Goal: Task Accomplishment & Management: Use online tool/utility

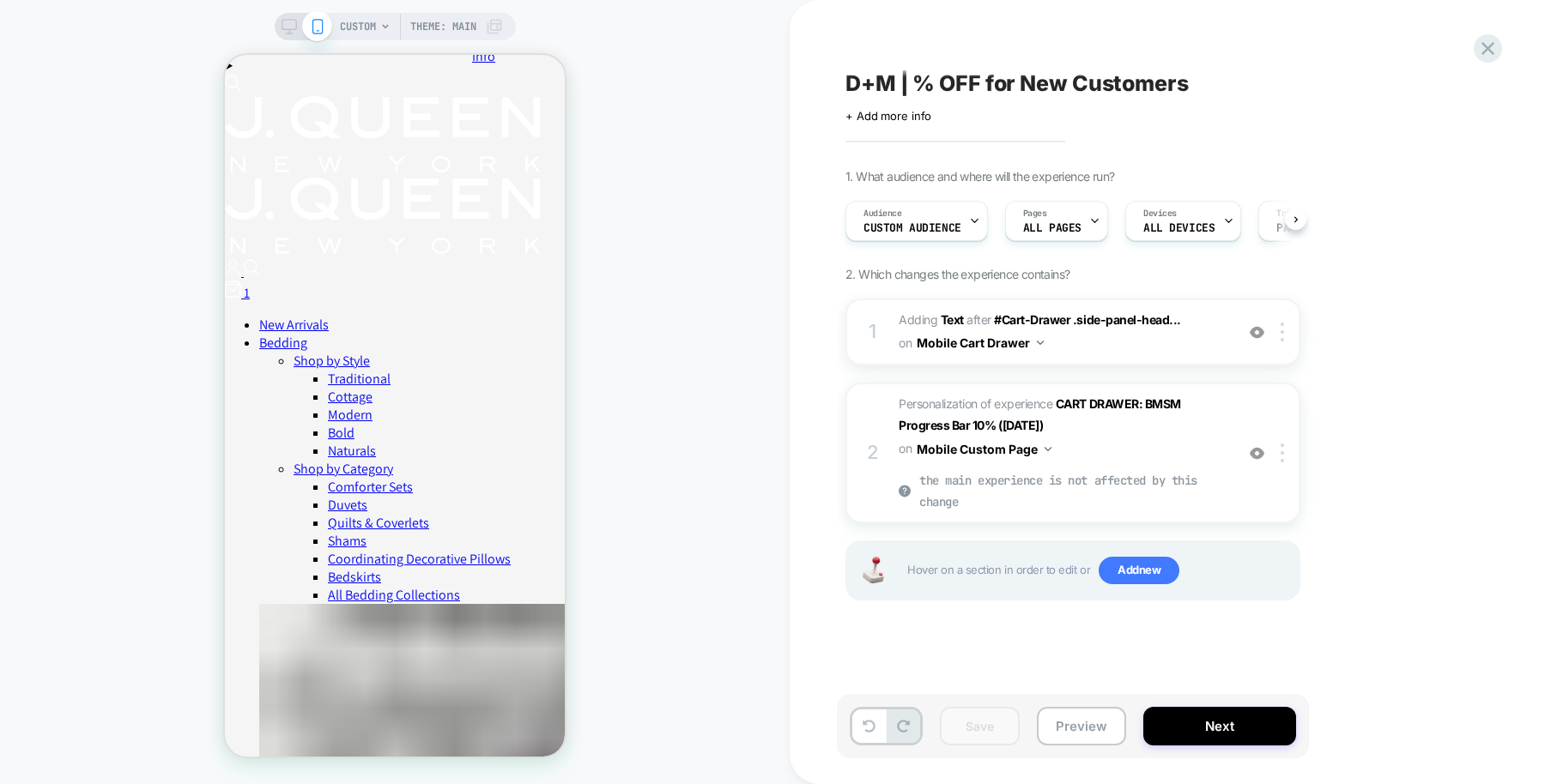
scroll to position [0, 1]
click at [1079, 721] on button "Preview" at bounding box center [1081, 726] width 89 height 39
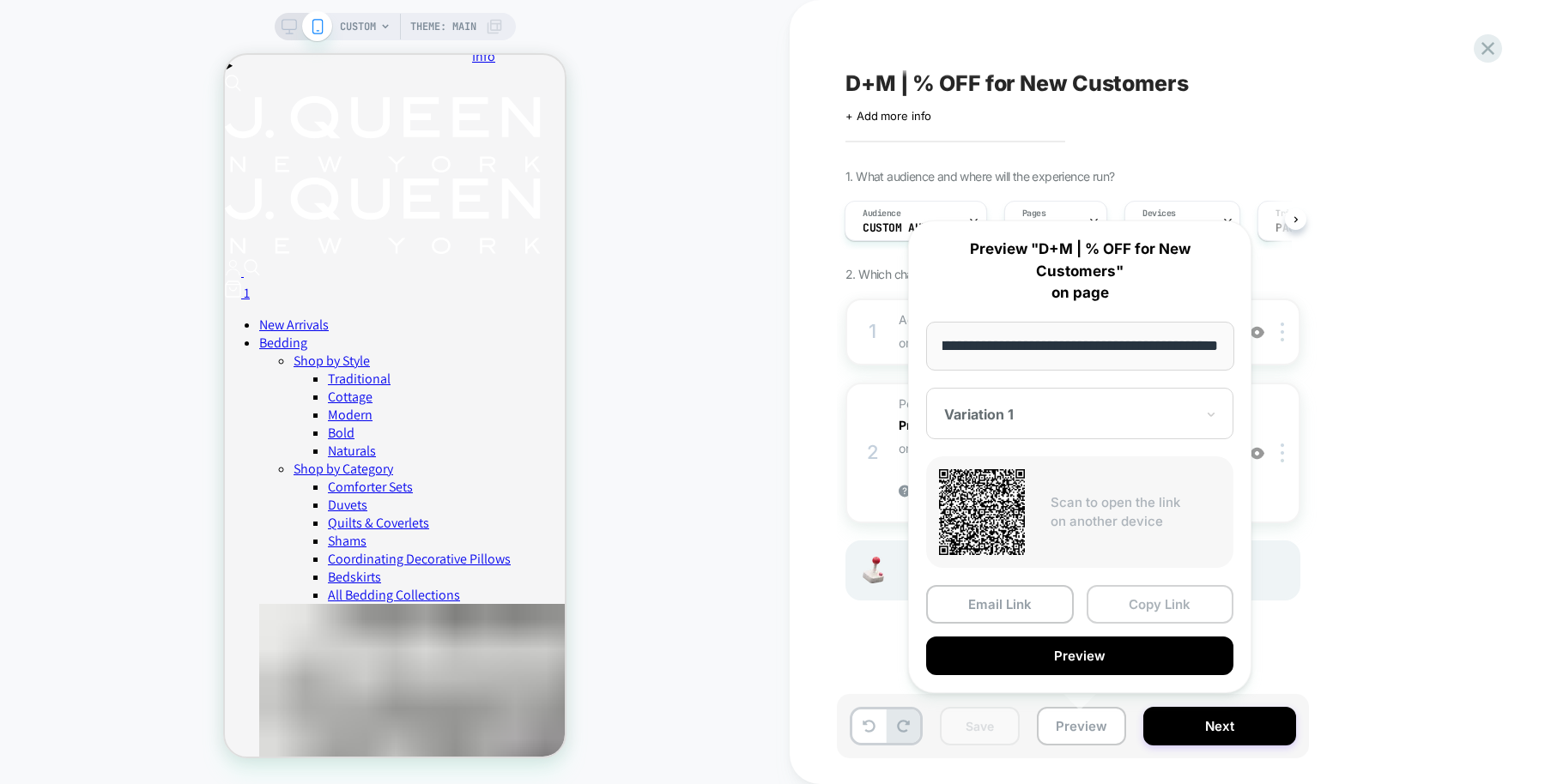
scroll to position [0, 0]
click at [1146, 596] on button "Copy Link" at bounding box center [1160, 604] width 148 height 39
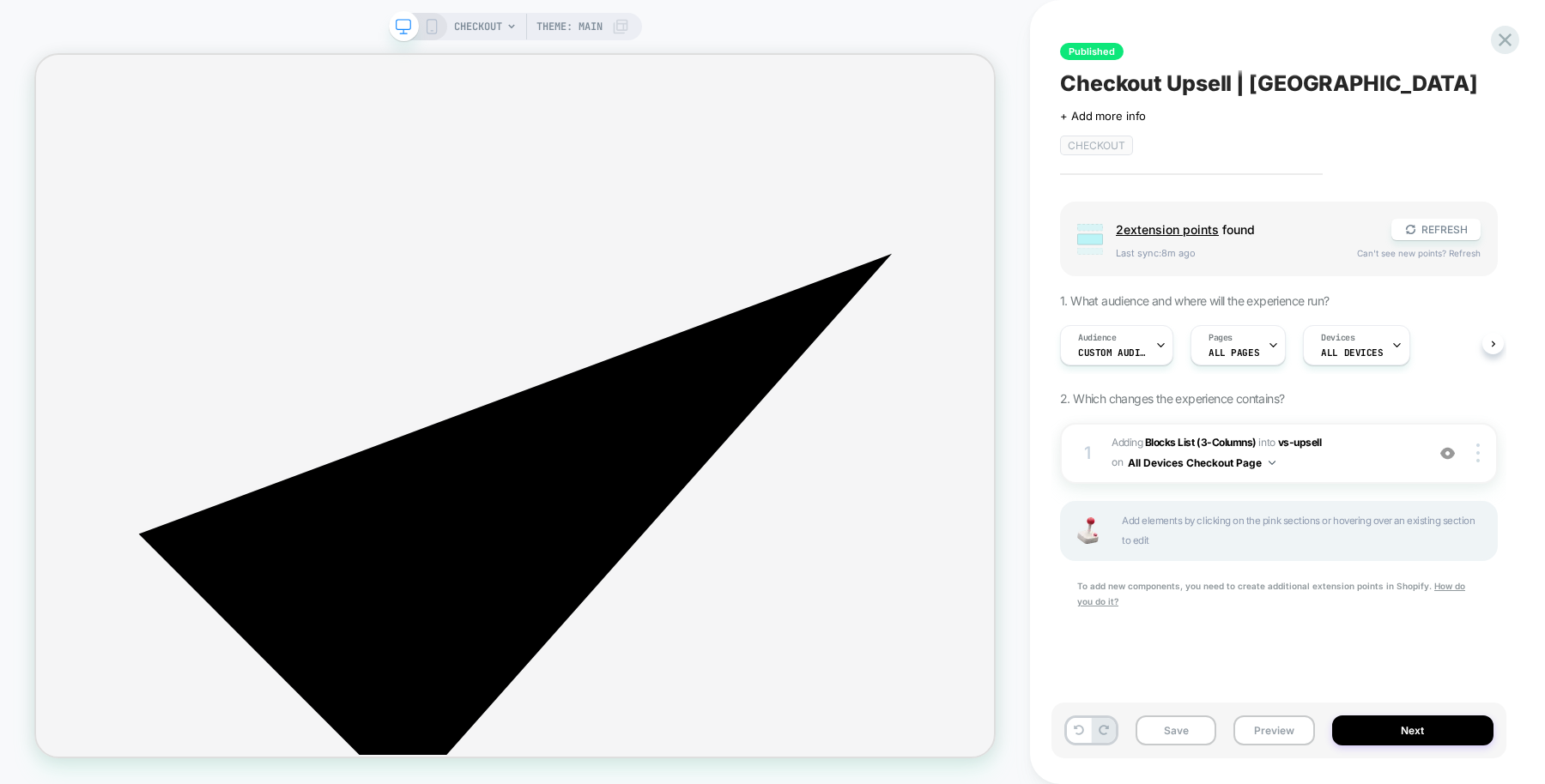
scroll to position [8928, 0]
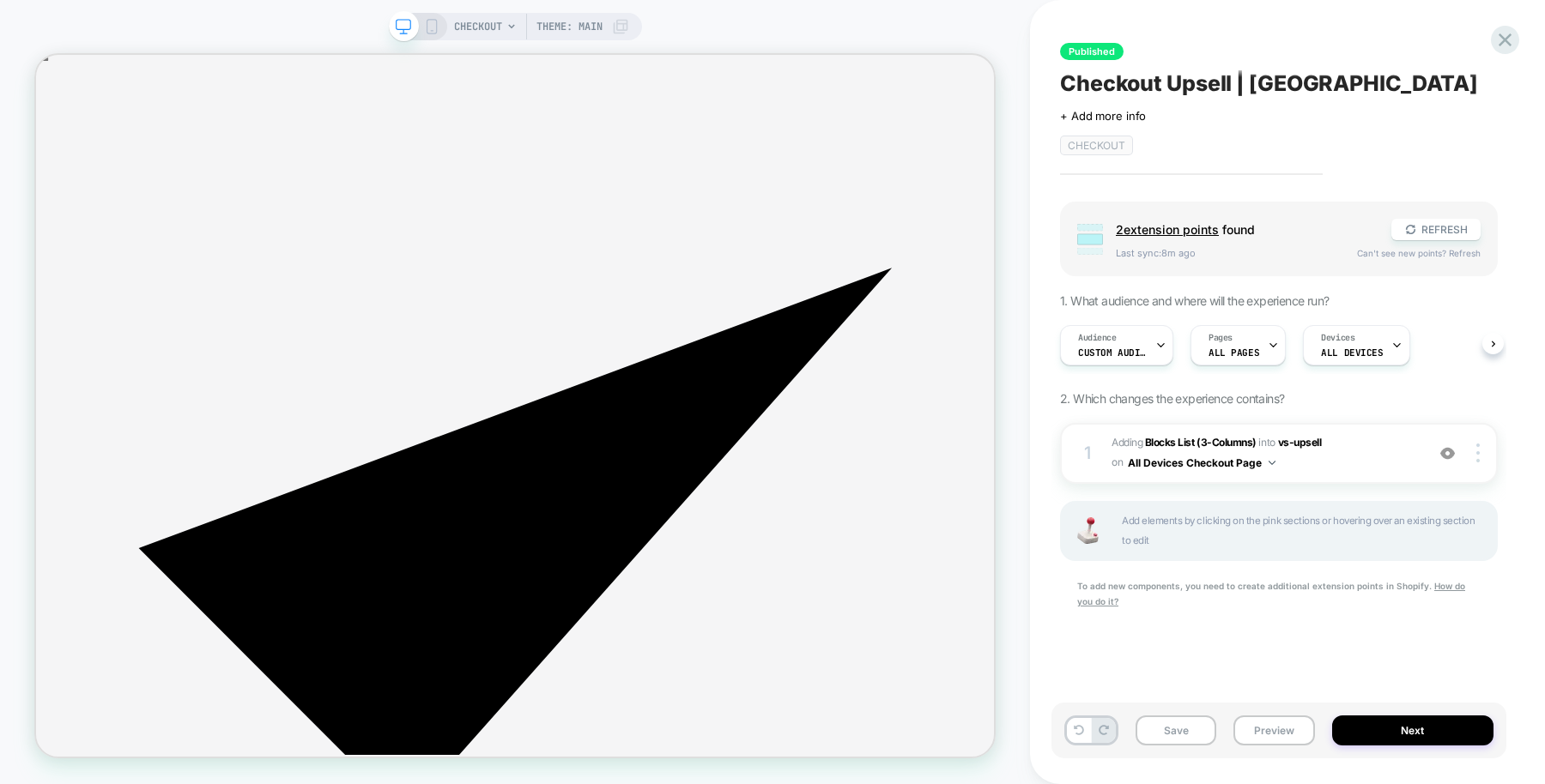
click at [425, 37] on div "CHECKOUT Theme: MAIN" at bounding box center [515, 26] width 253 height 27
click at [426, 30] on icon at bounding box center [431, 26] width 15 height 15
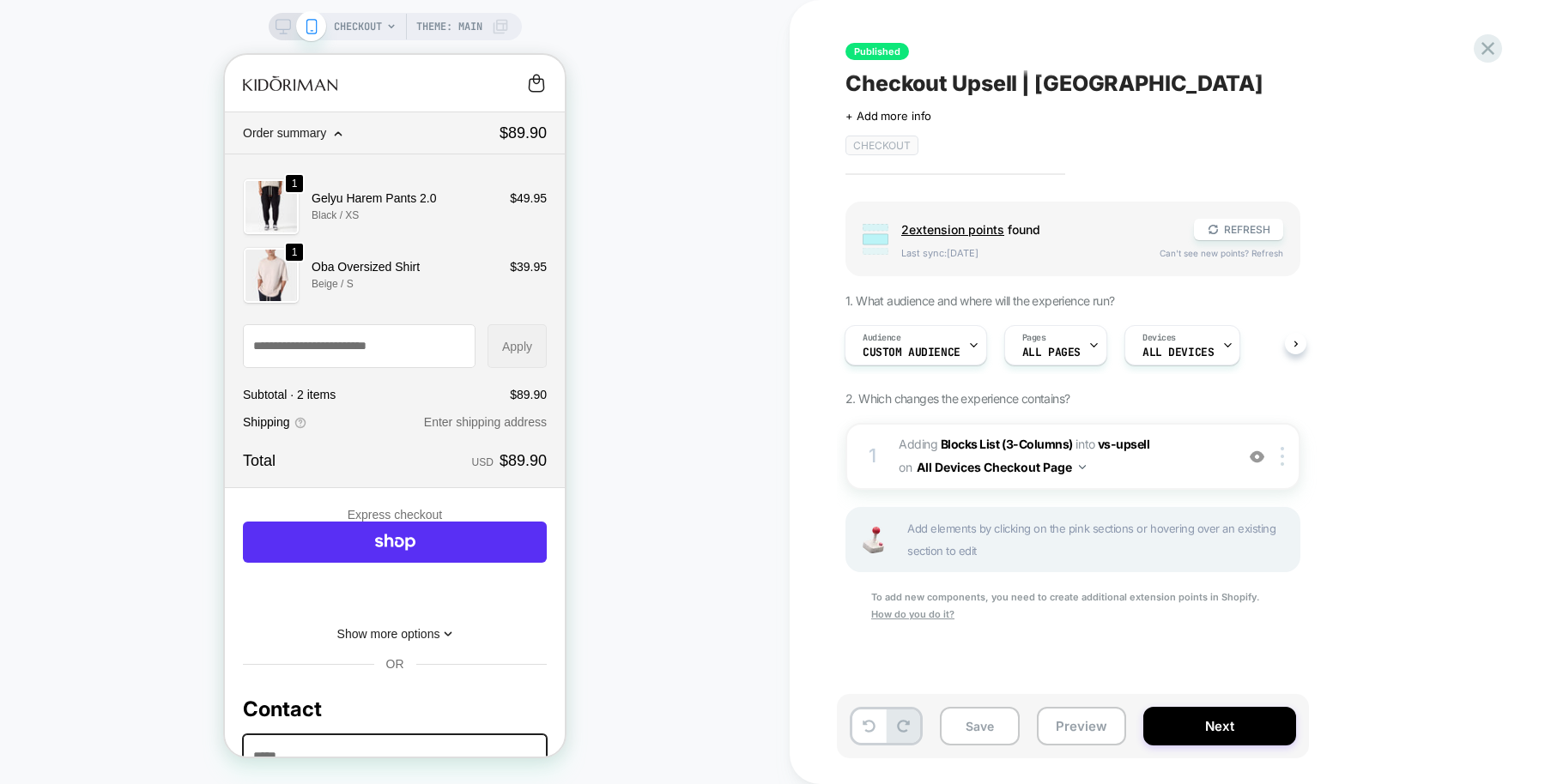
click at [282, 20] on rect at bounding box center [282, 24] width 14 height 9
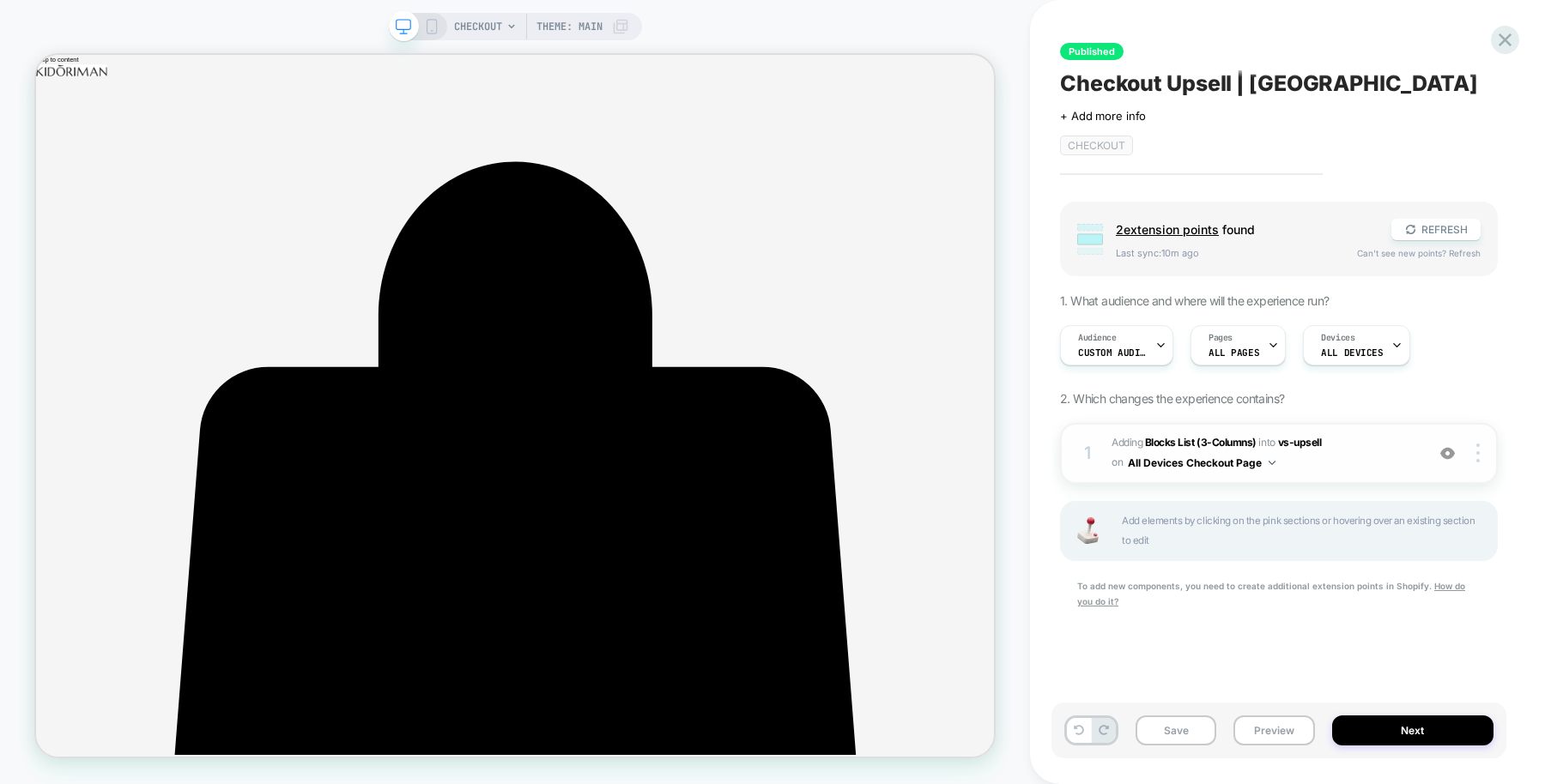
click at [1448, 455] on img at bounding box center [1446, 453] width 14 height 14
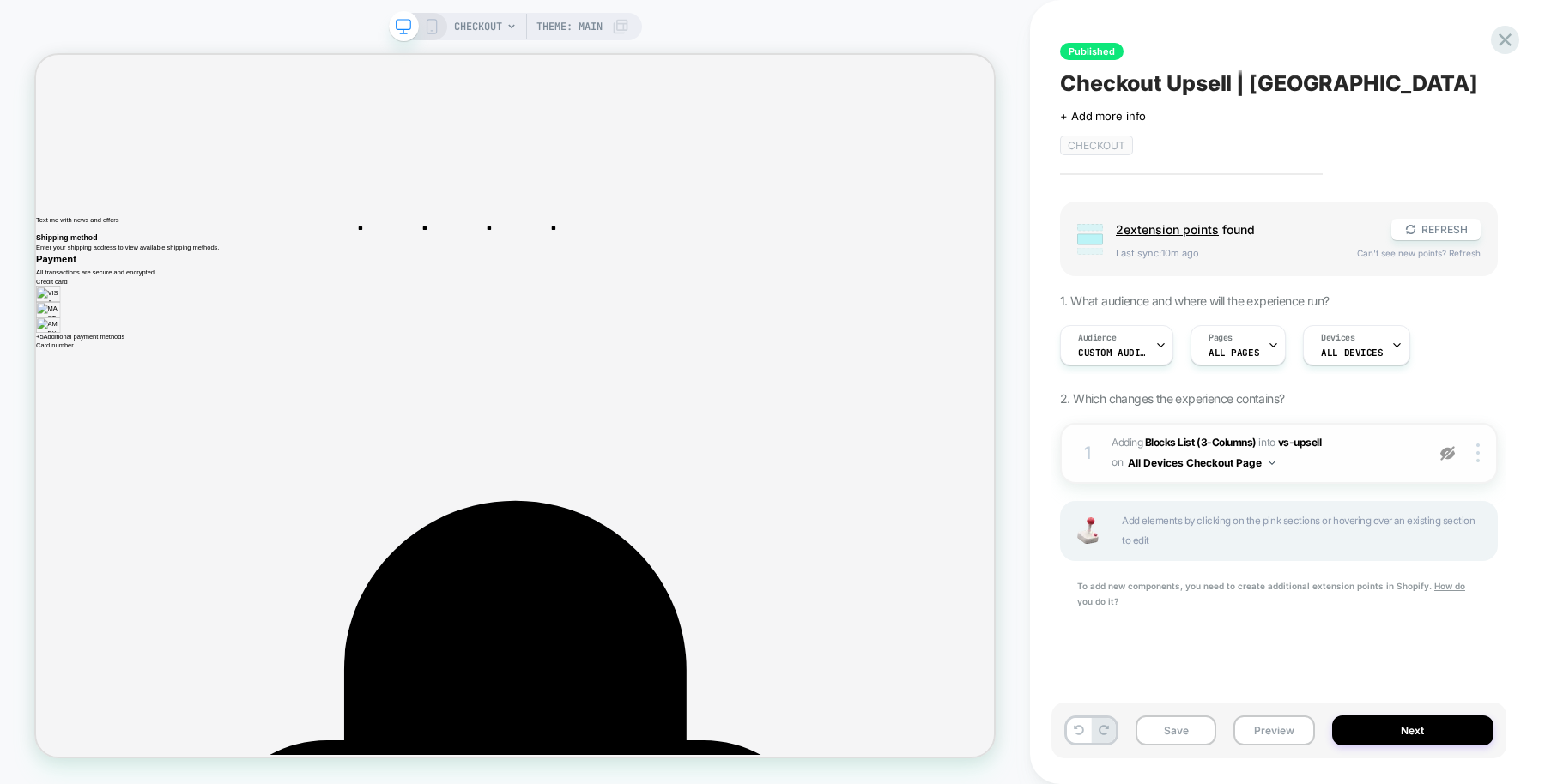
scroll to position [15326, 0]
click at [1285, 733] on button "Preview" at bounding box center [1274, 730] width 81 height 30
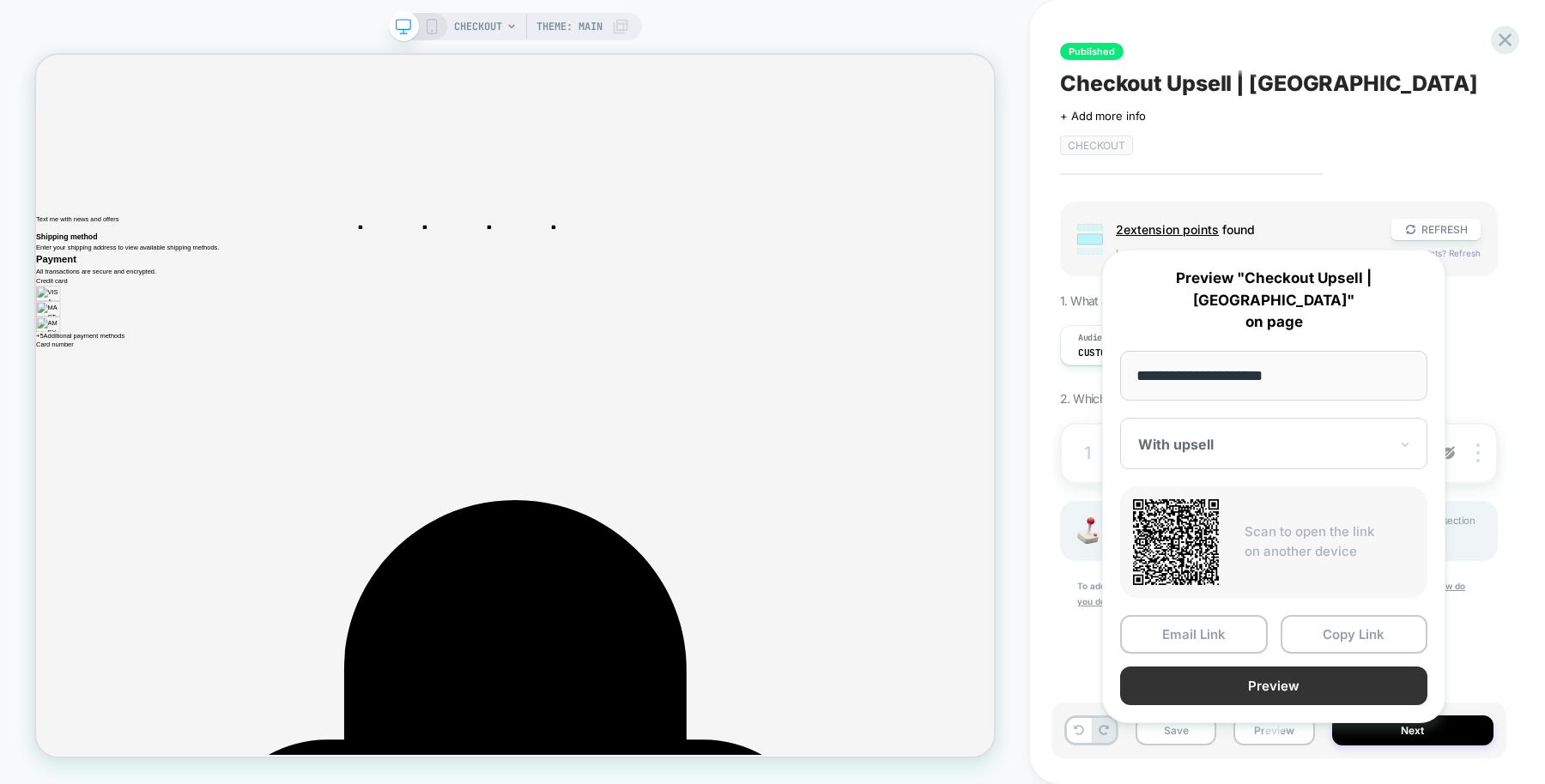
click at [1239, 666] on button "Preview" at bounding box center [1273, 685] width 307 height 39
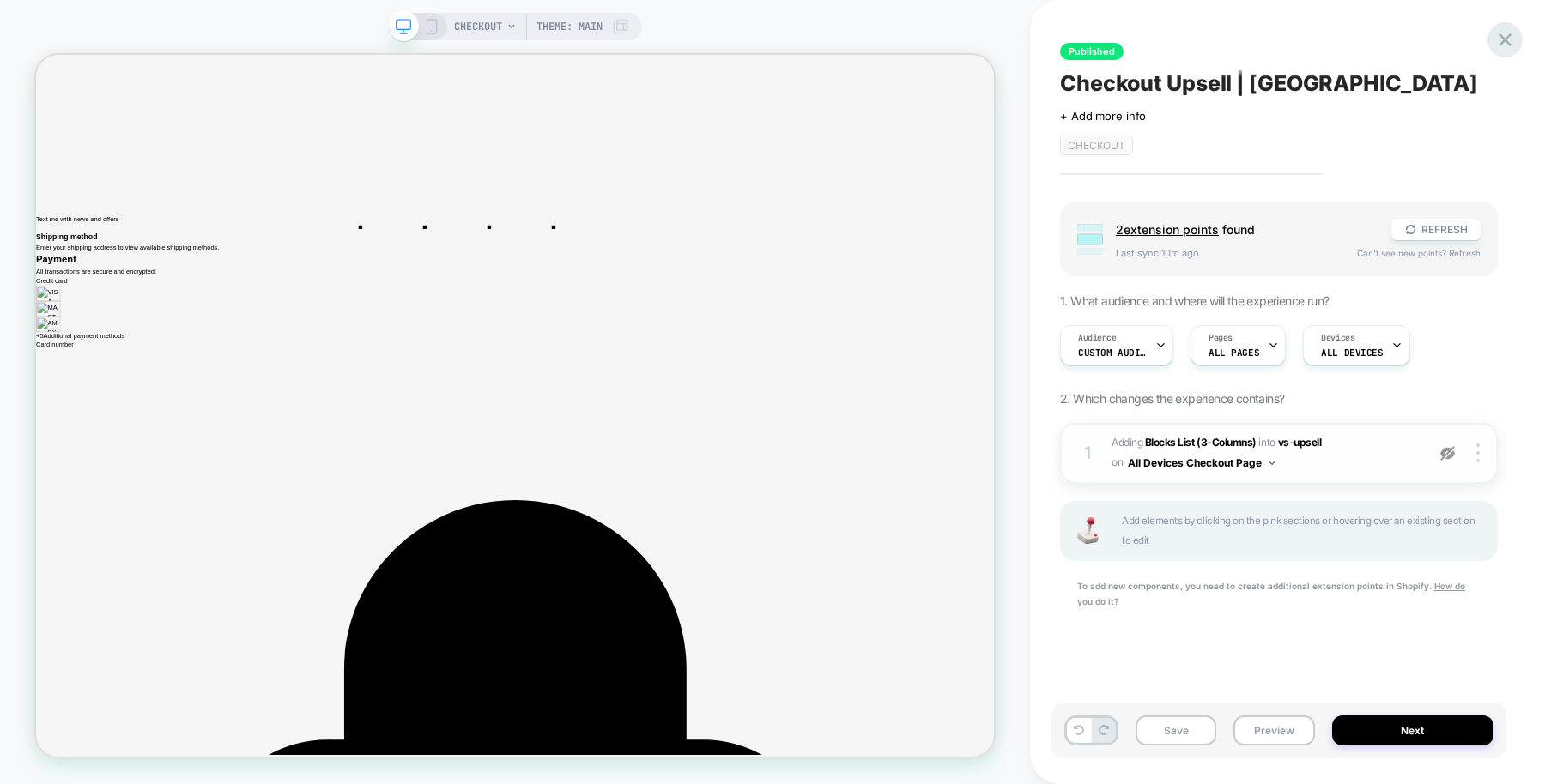
click at [1504, 40] on icon at bounding box center [1505, 40] width 13 height 13
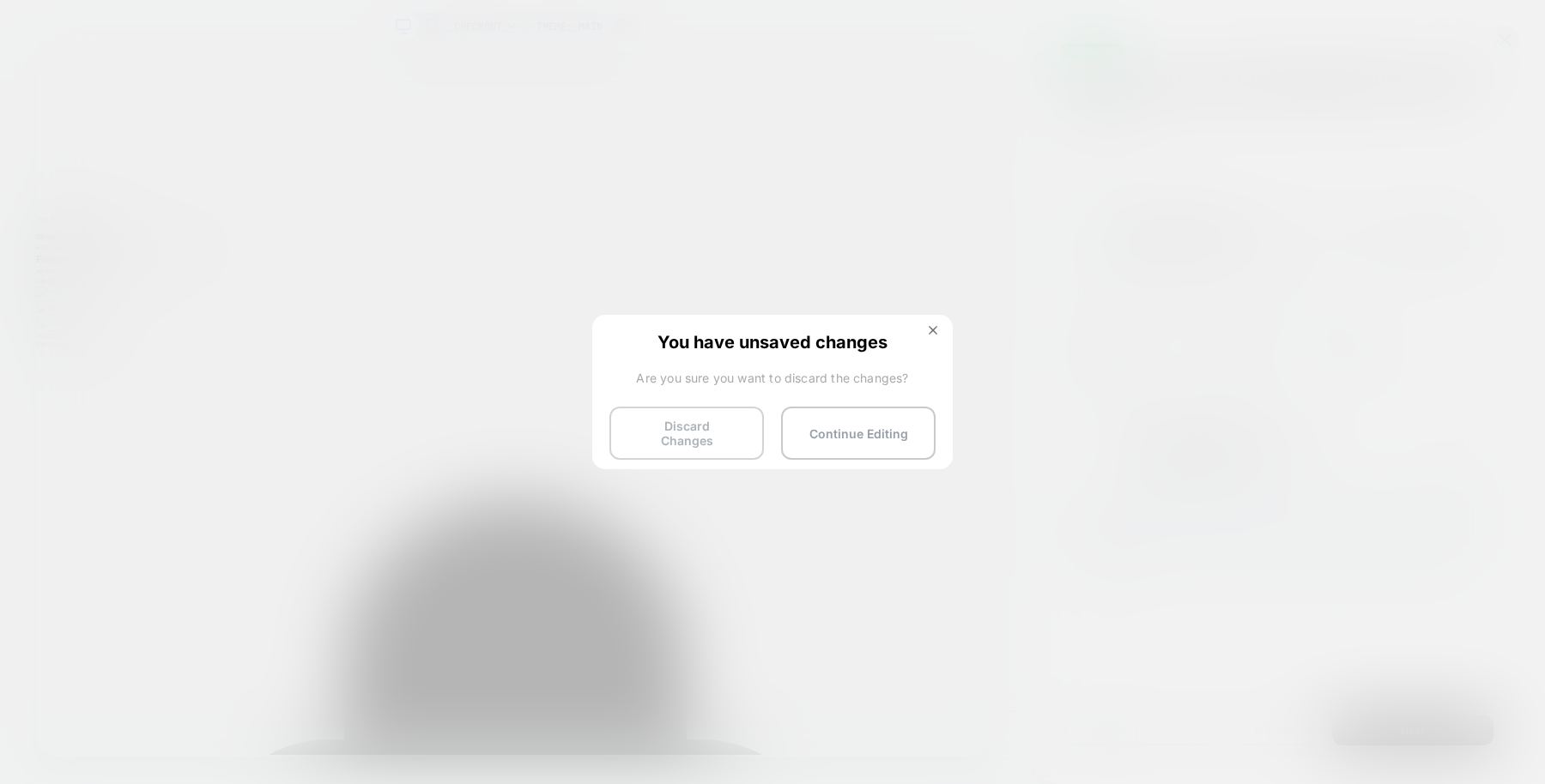
click at [721, 411] on button "Discard Changes" at bounding box center [686, 433] width 154 height 54
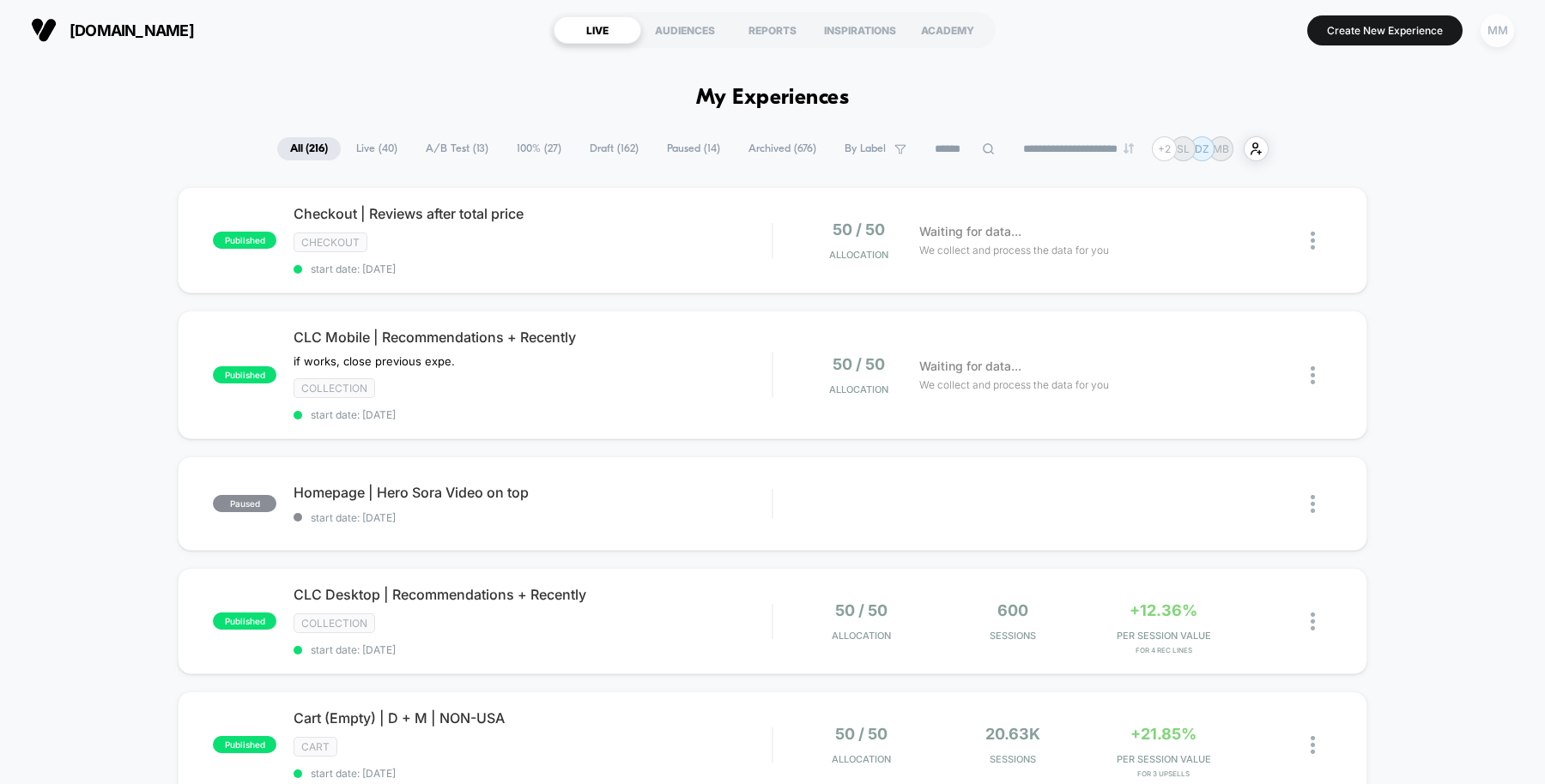
click at [1487, 26] on div "MM" at bounding box center [1497, 31] width 34 height 34
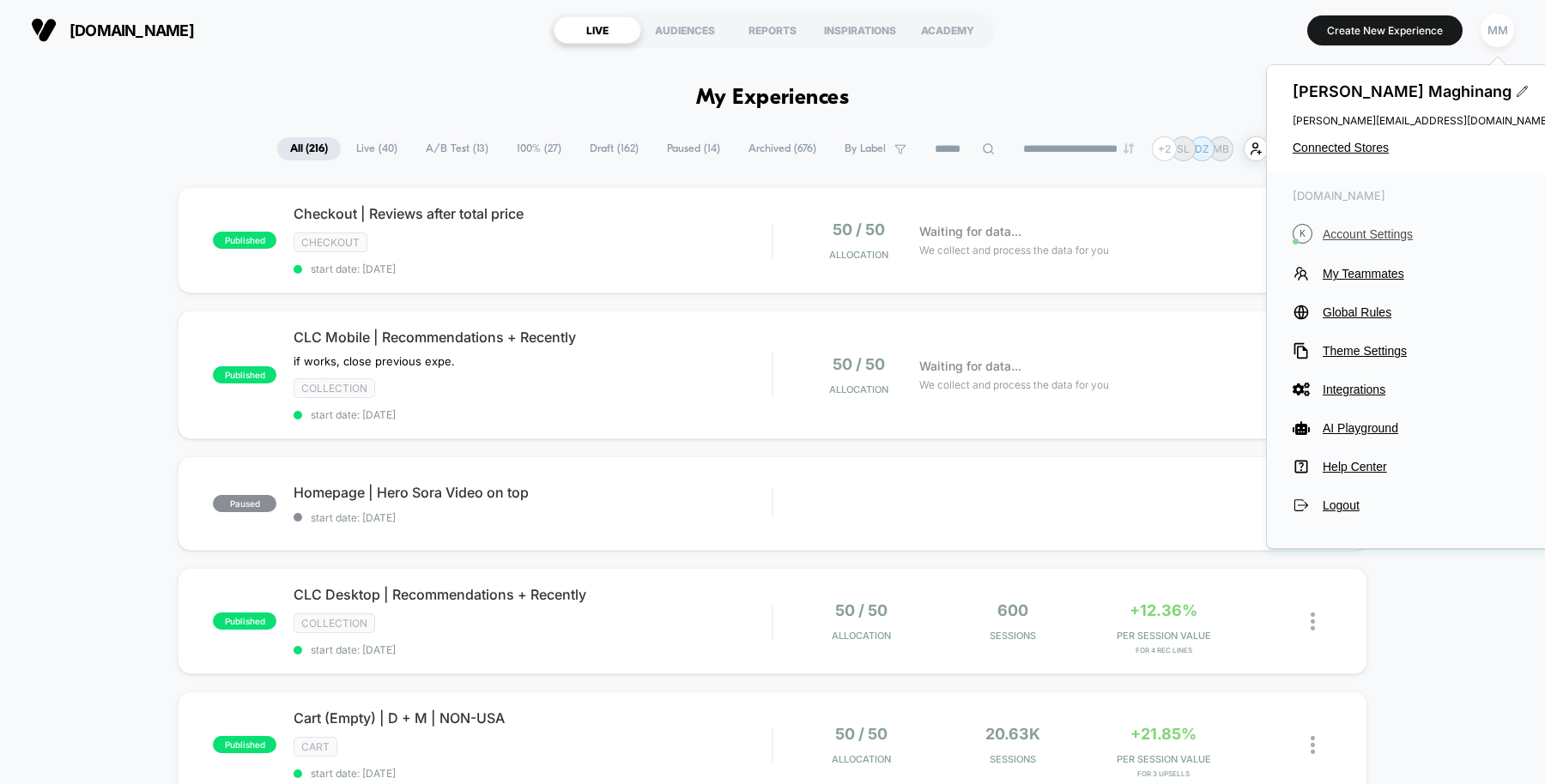
click at [1360, 240] on span "Account Settings" at bounding box center [1436, 234] width 228 height 14
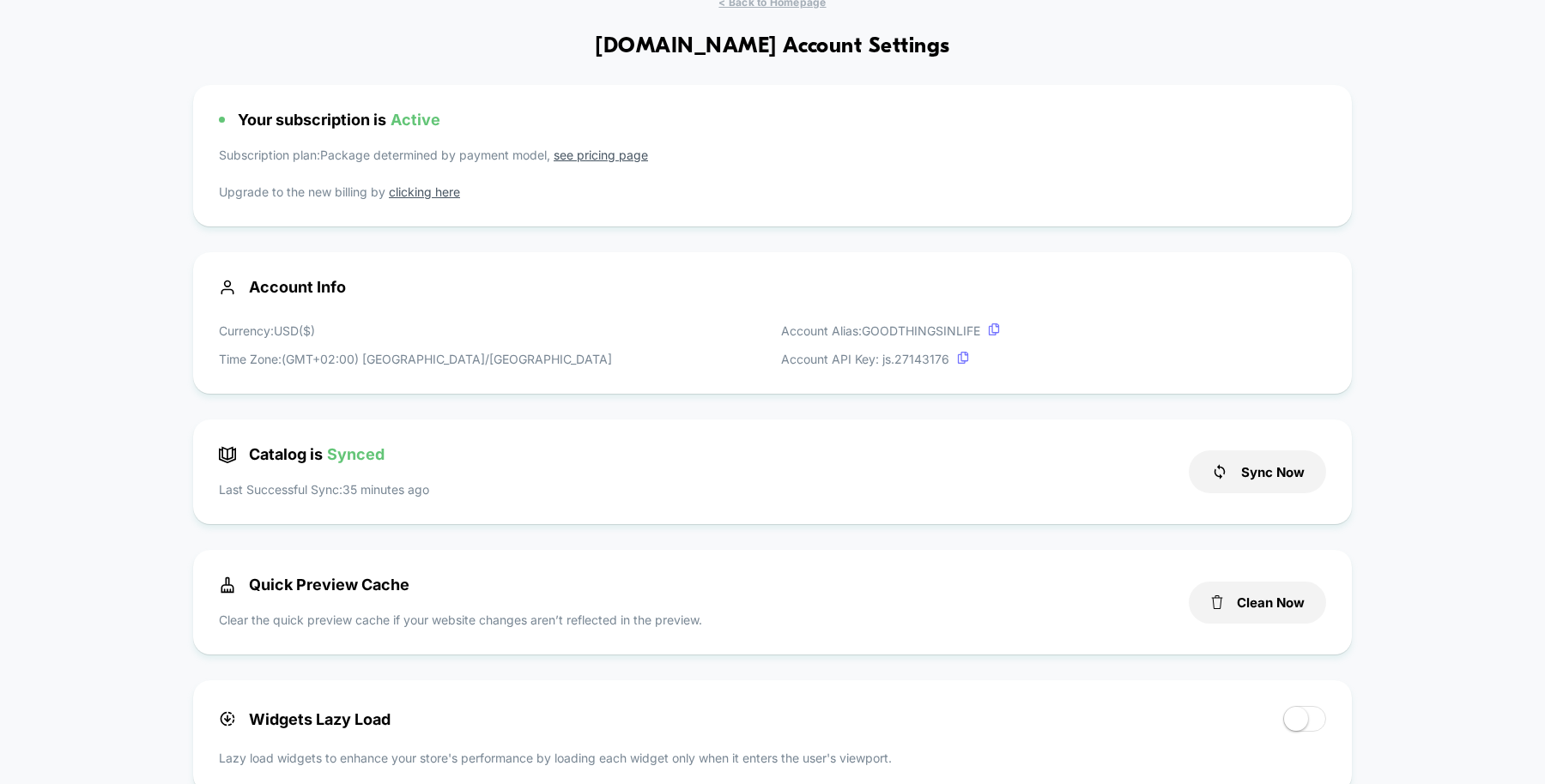
scroll to position [82, 0]
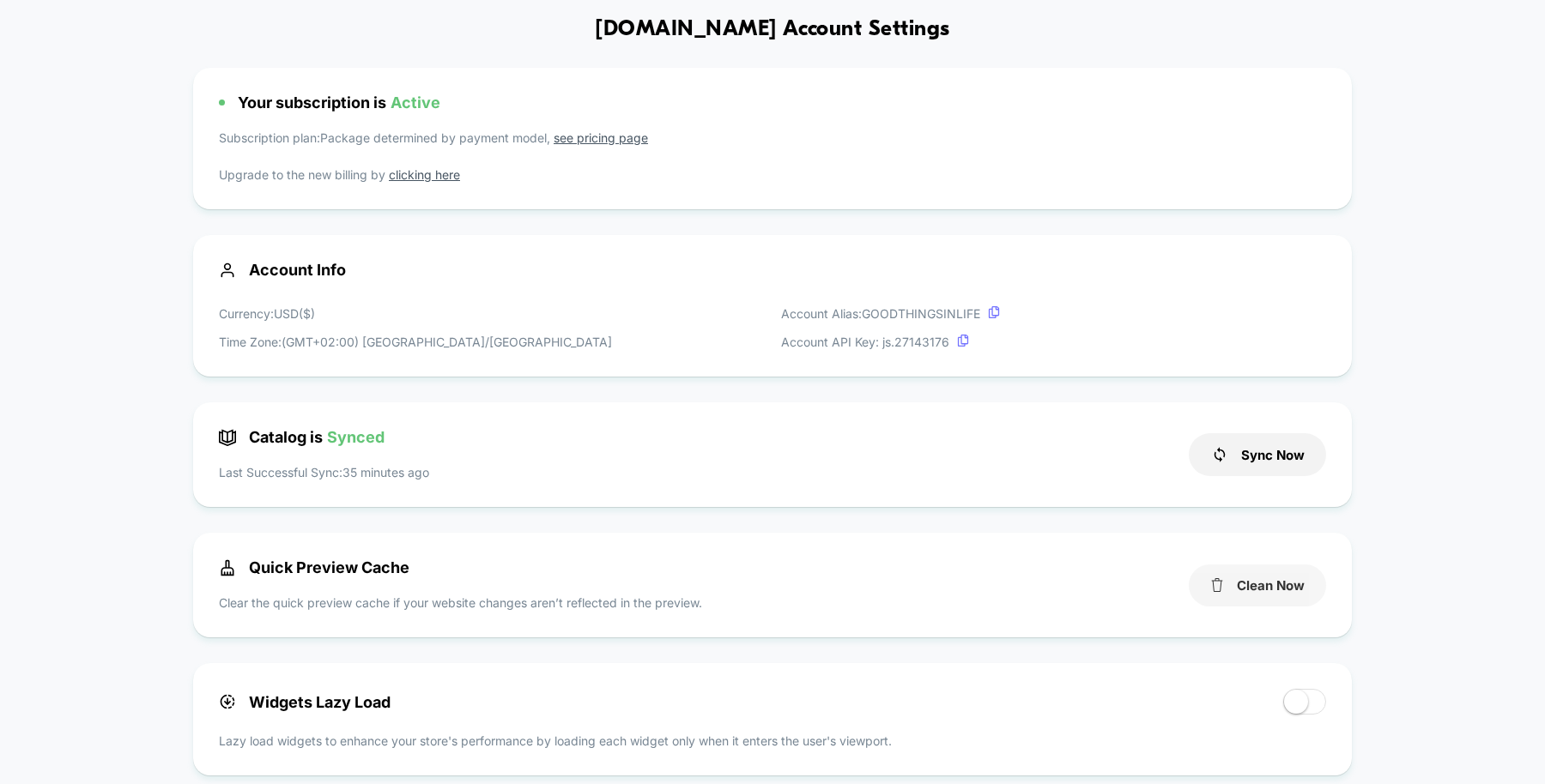
click at [1243, 573] on button "Clean Now" at bounding box center [1257, 585] width 137 height 42
click at [1243, 573] on button "Cleaned!" at bounding box center [1257, 585] width 137 height 42
click at [1270, 597] on button "Clean Now" at bounding box center [1257, 585] width 137 height 42
click at [1270, 597] on button "Cleaned!" at bounding box center [1257, 585] width 137 height 42
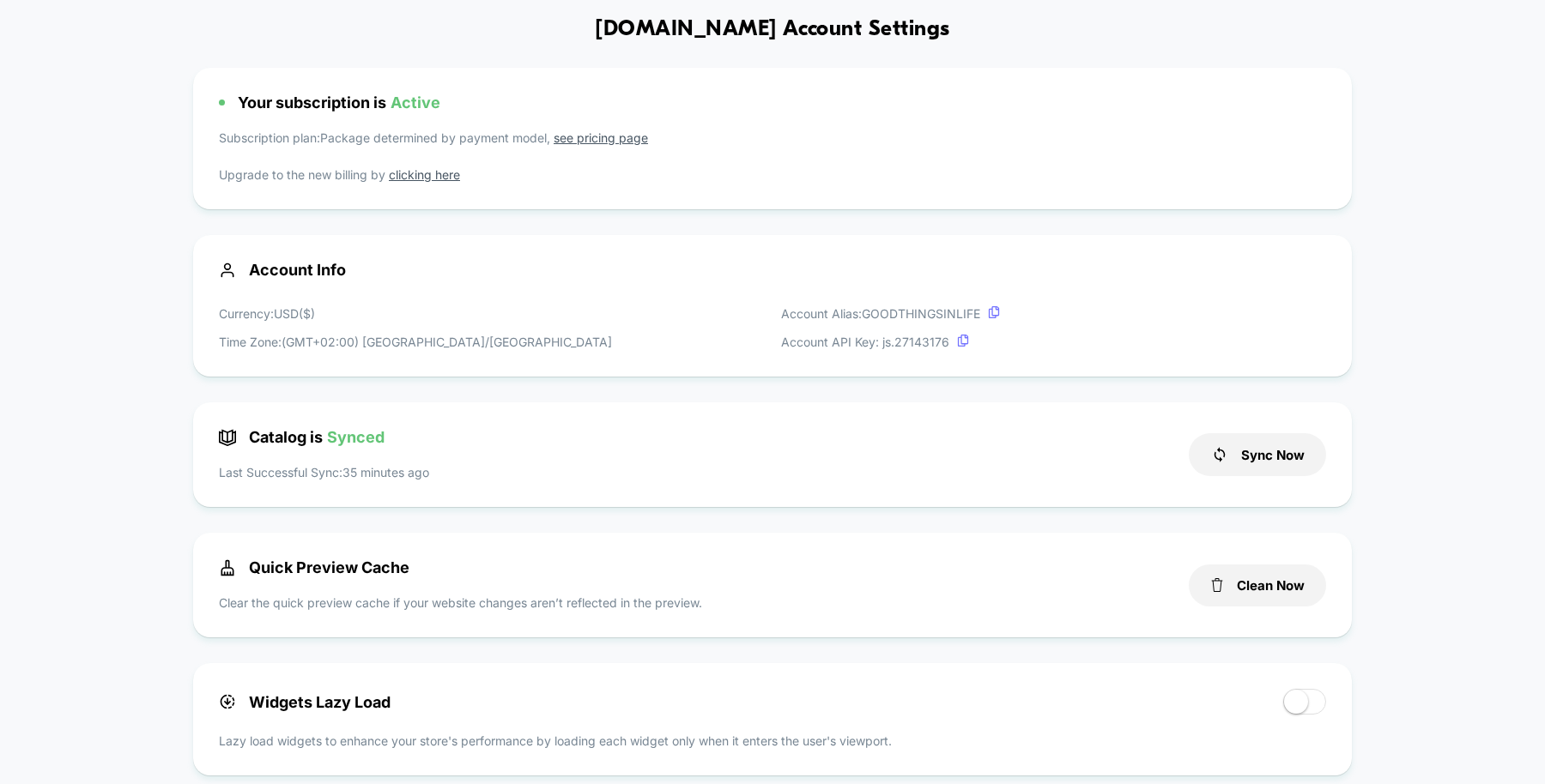
scroll to position [0, 0]
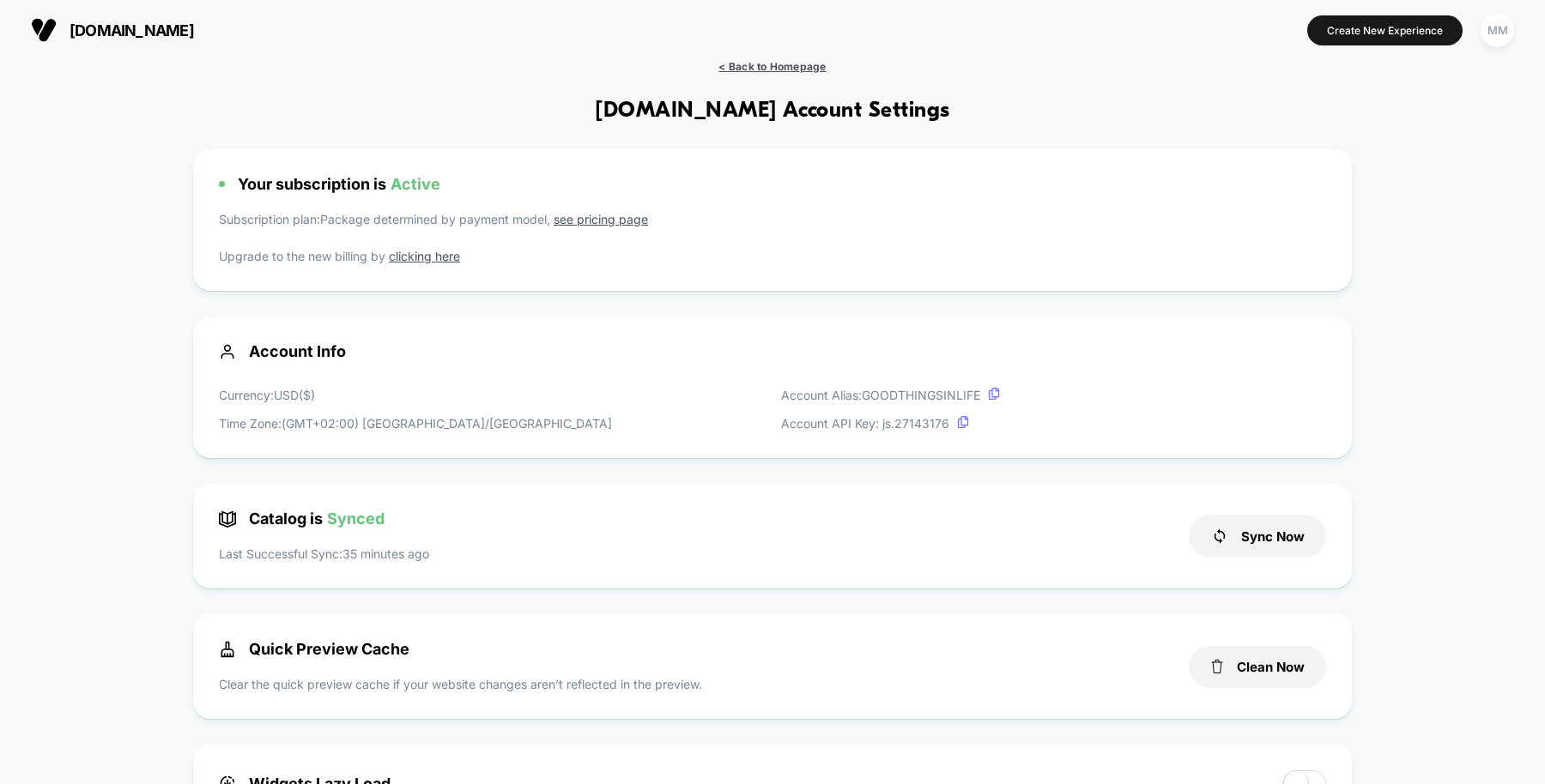
click at [749, 63] on span "< Back to Homepage" at bounding box center [772, 67] width 107 height 13
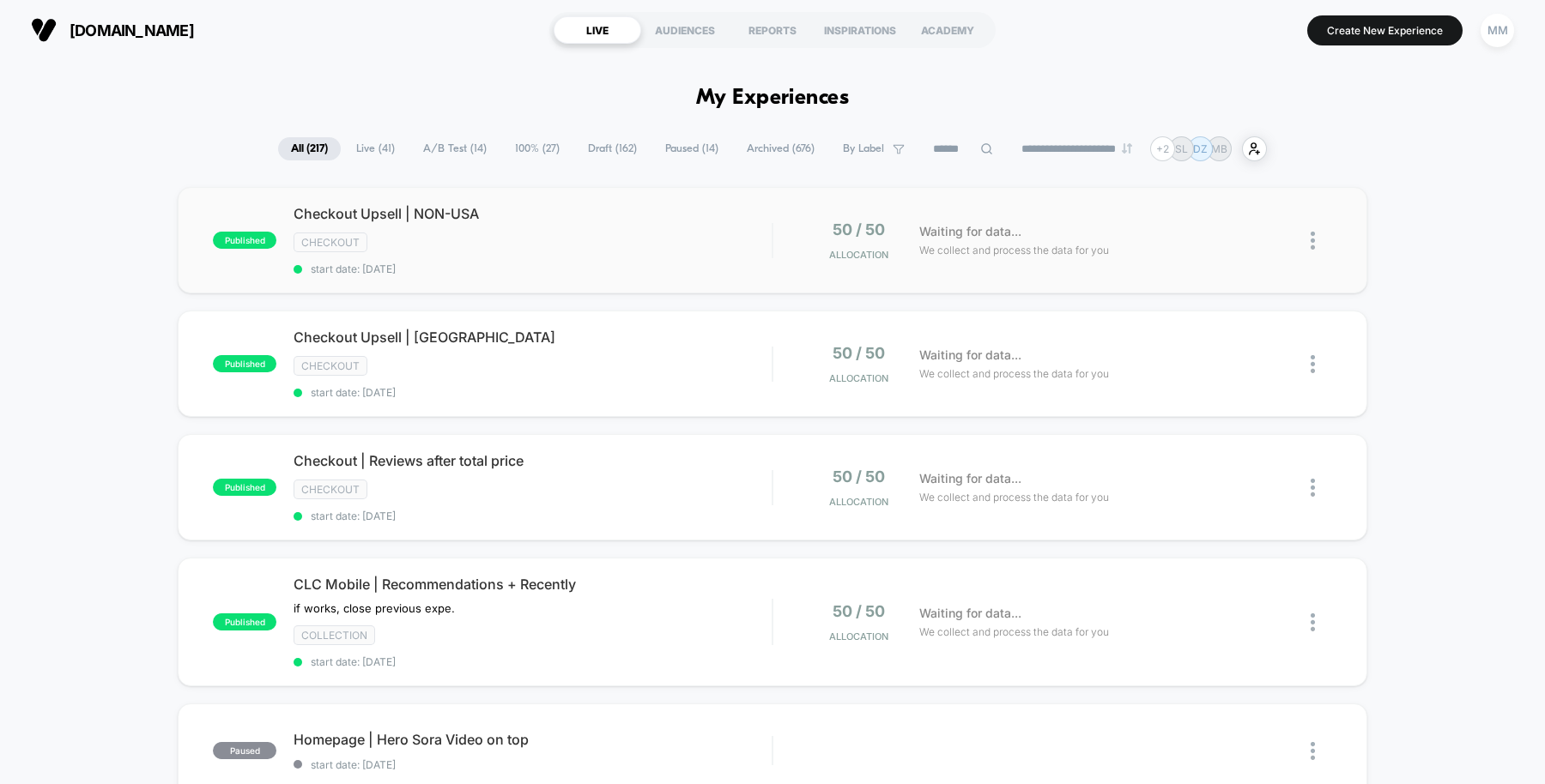
click at [552, 249] on div "Checkout" at bounding box center [533, 242] width 478 height 20
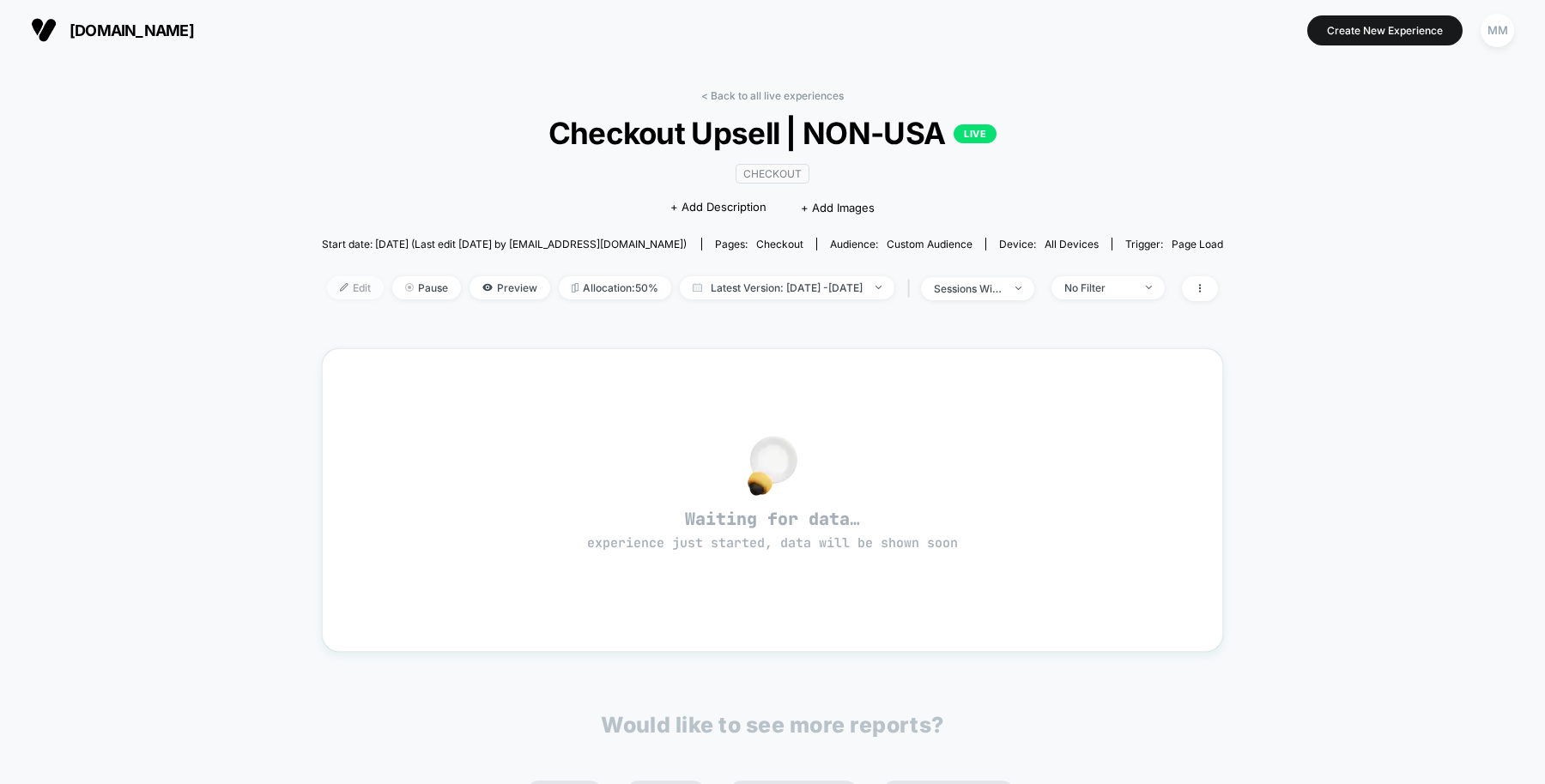
click at [331, 280] on span "Edit" at bounding box center [355, 287] width 56 height 24
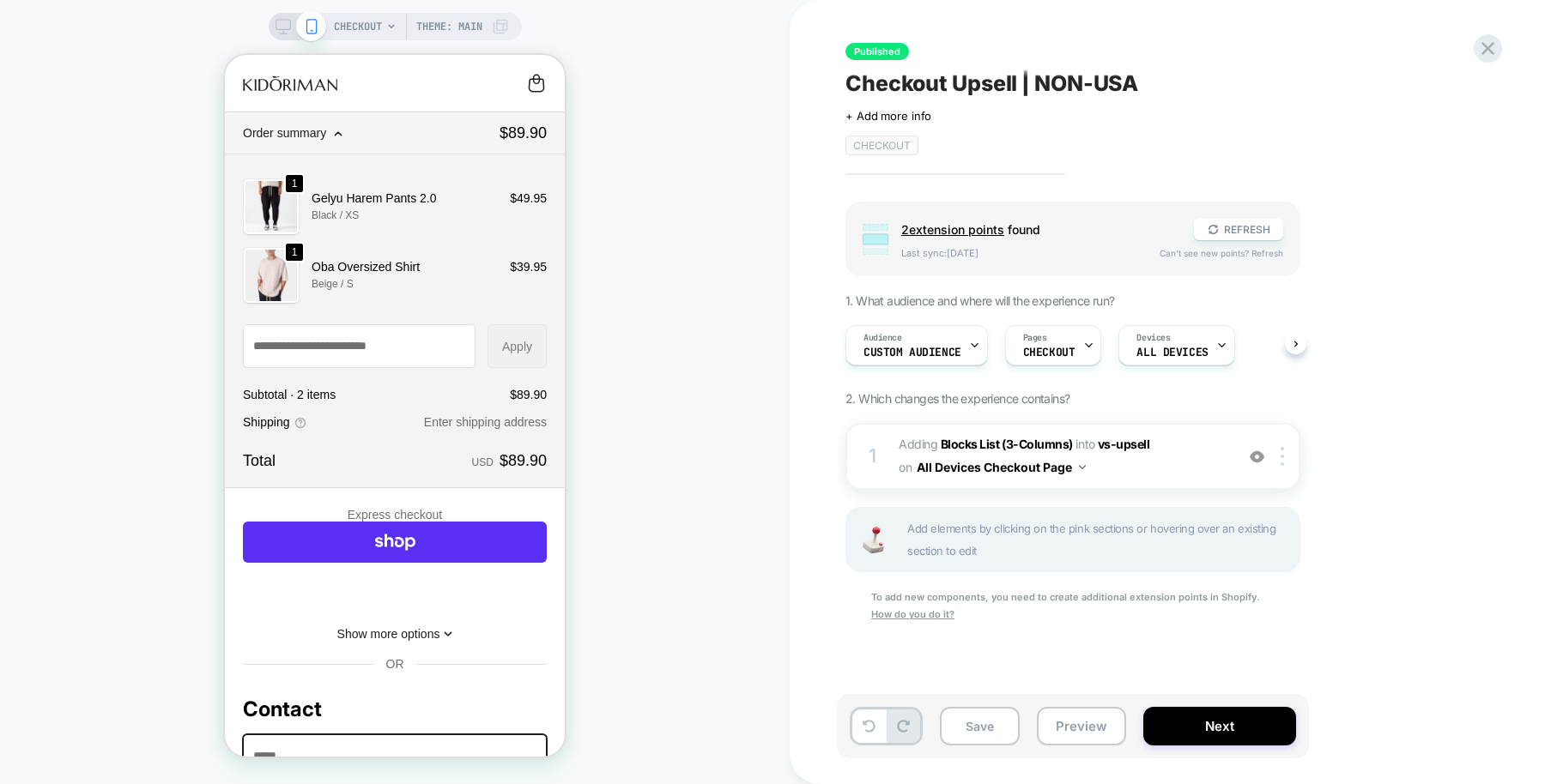
click at [280, 24] on icon at bounding box center [283, 26] width 15 height 15
